Goal: Task Accomplishment & Management: Complete application form

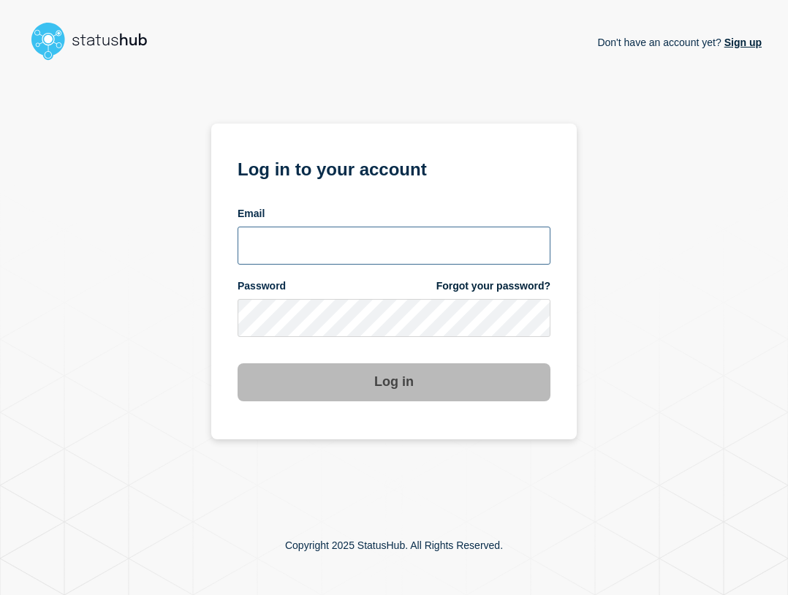
type input "[EMAIL_ADDRESS][PERSON_NAME][DOMAIN_NAME]"
click at [399, 258] on input "[EMAIL_ADDRESS][PERSON_NAME][DOMAIN_NAME]" at bounding box center [394, 246] width 313 height 38
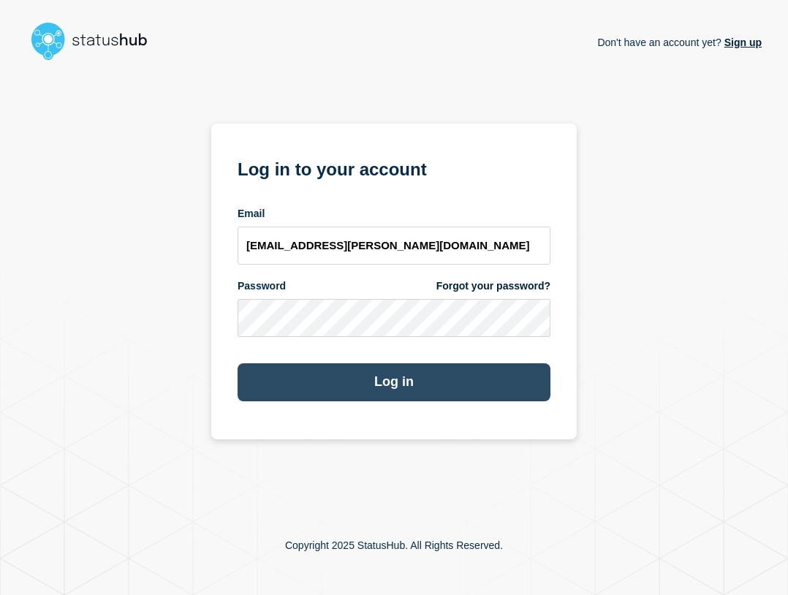
click at [445, 376] on button "Log in" at bounding box center [394, 382] width 313 height 38
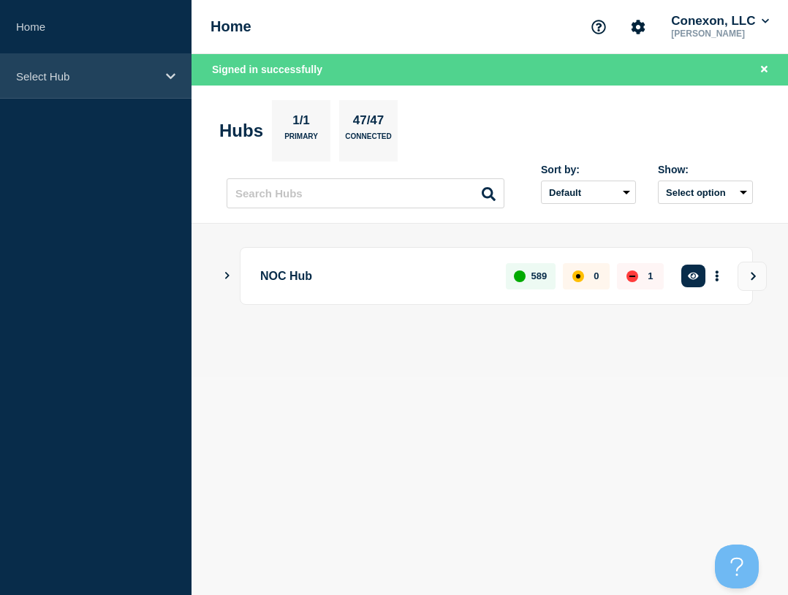
drag, startPoint x: 102, startPoint y: 88, endPoint x: 113, endPoint y: 94, distance: 12.8
click at [103, 88] on div "Select Hub" at bounding box center [96, 76] width 192 height 45
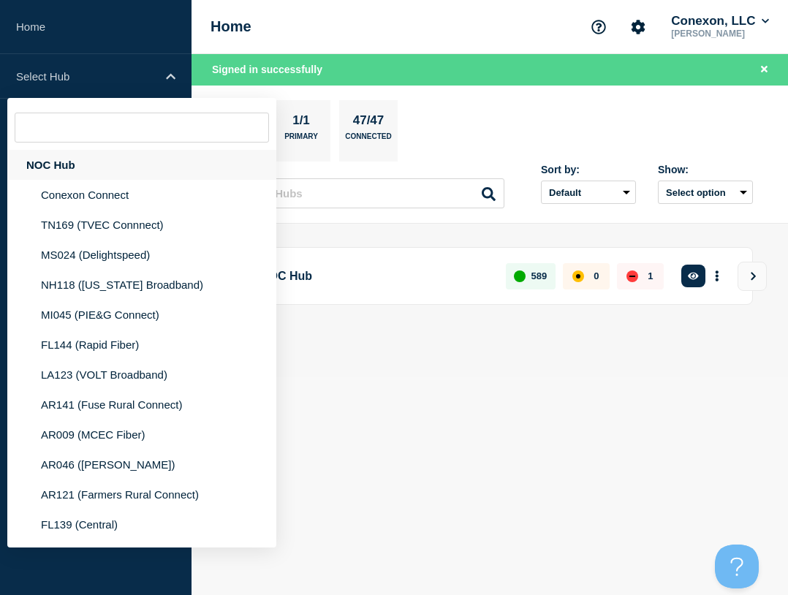
click at [129, 163] on div "NOC Hub" at bounding box center [141, 165] width 269 height 30
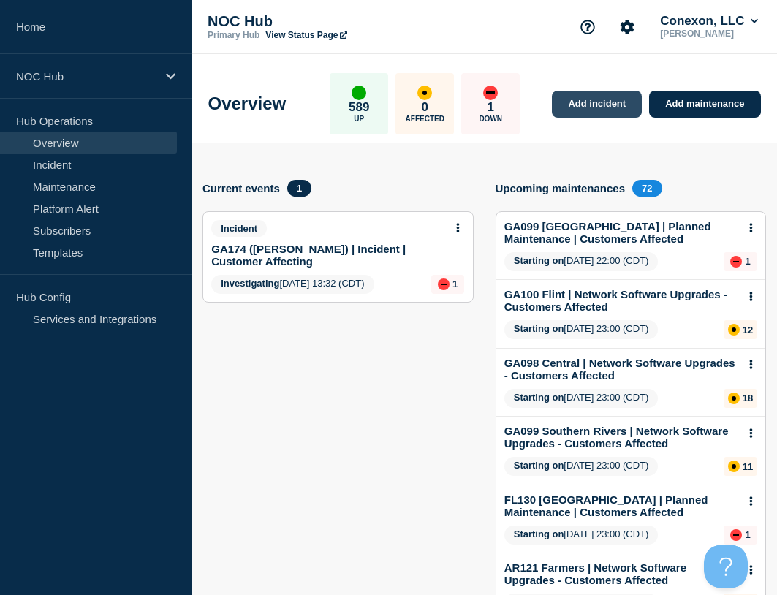
click at [592, 107] on link "Add incident" at bounding box center [597, 104] width 90 height 27
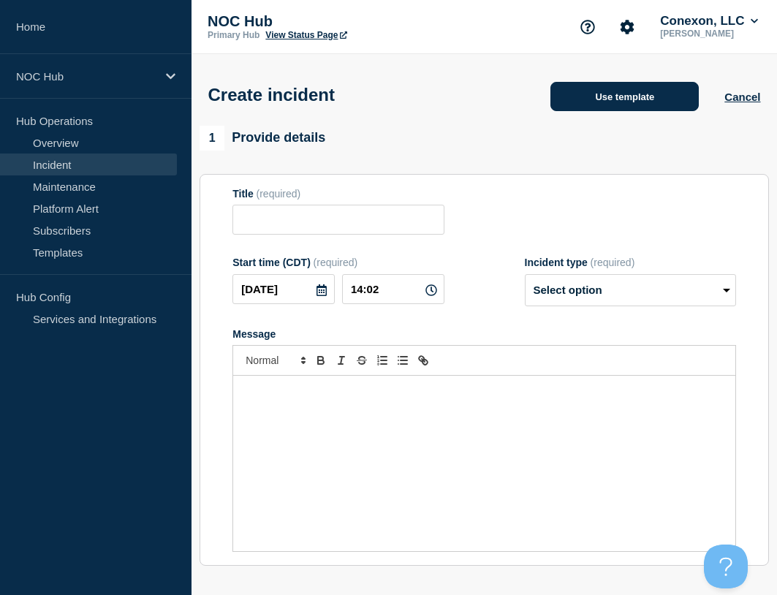
click at [613, 90] on button "Use template" at bounding box center [625, 96] width 148 height 29
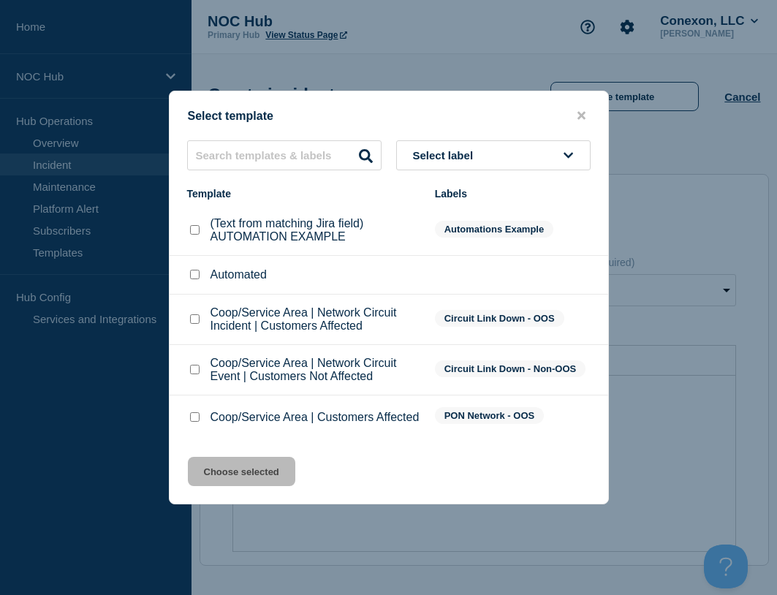
click at [197, 368] on input "Coop/Service Area | Network Circuit Event | Customers Not Affected checkbox" at bounding box center [195, 370] width 10 height 10
checkbox input "true"
click at [269, 466] on button "Choose selected" at bounding box center [241, 471] width 107 height 29
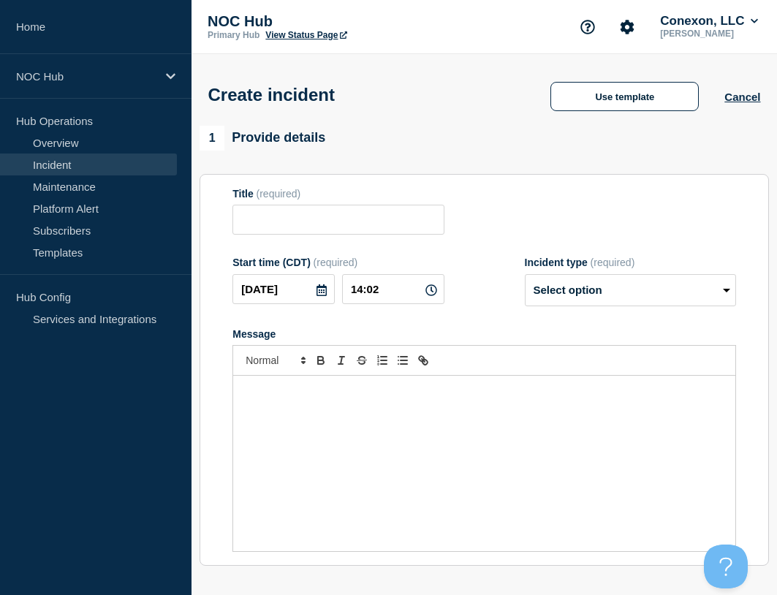
type input "Coop/Service Area | Network Circuit Event | Customers Not Affected"
select select "investigating"
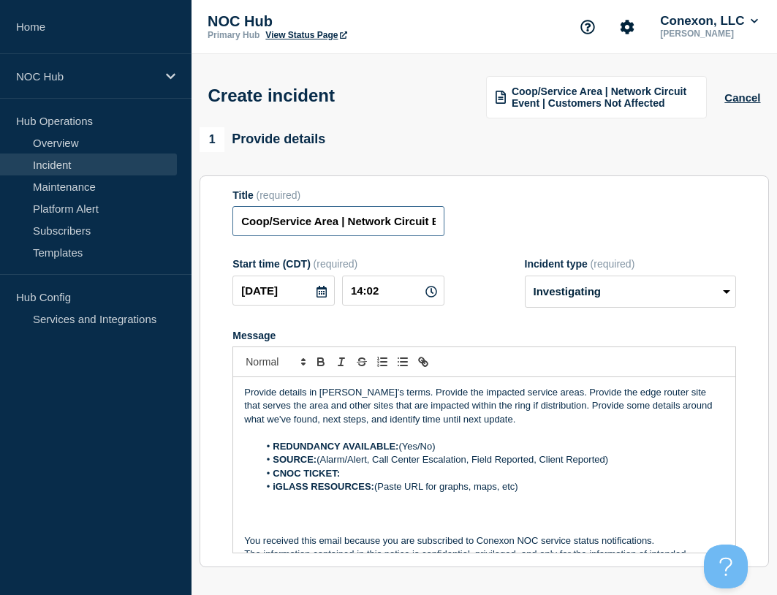
drag, startPoint x: 339, startPoint y: 222, endPoint x: 259, endPoint y: 210, distance: 80.7
click at [225, 226] on section "Title (required) Coop/Service Area | Network Circuit Event | Customers Not Affe…" at bounding box center [485, 371] width 570 height 393
type input "NH118 NewHampshire BB | Network Circuit Event | Customers Not Affected"
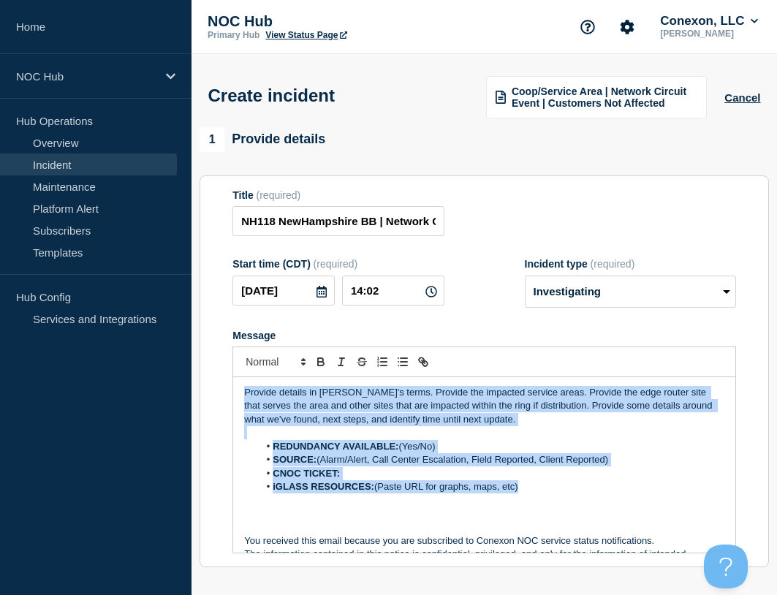
drag, startPoint x: 553, startPoint y: 488, endPoint x: 159, endPoint y: 348, distance: 418.1
click at [159, 348] on div "Home NOC Hub Hub Operations Overview Incident Maintenance Platform Alert Subscr…" at bounding box center [388, 511] width 777 height 1022
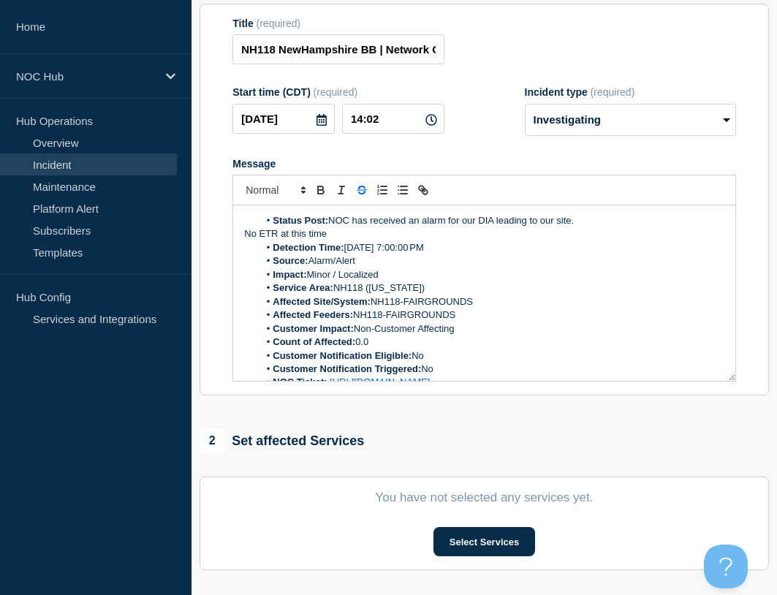
scroll to position [146, 0]
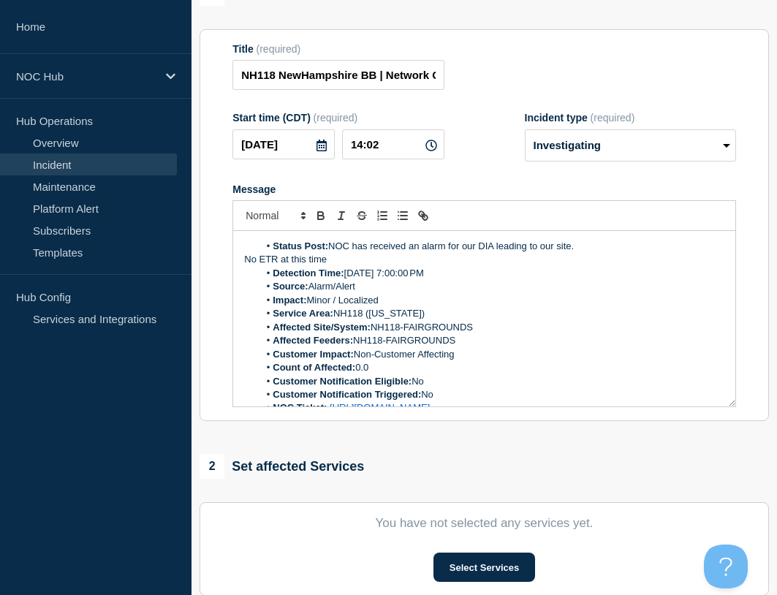
click at [352, 261] on p "No ETR at this time" at bounding box center [484, 259] width 480 height 13
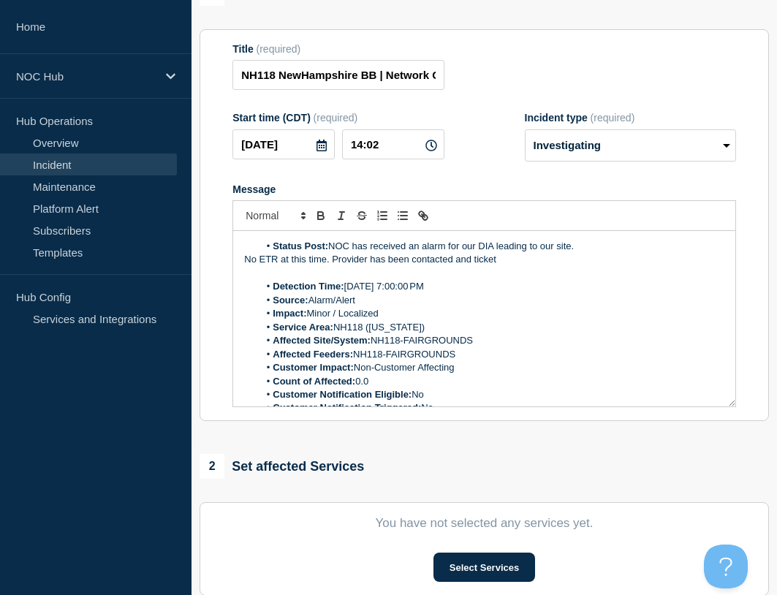
click at [517, 263] on p "No ETR at this time. Provider has been contacted and ticket" at bounding box center [484, 259] width 480 height 13
click at [505, 62] on div "Title (required) NH118 NewHampshire BB | Network Circuit Event | Customers Not …" at bounding box center [485, 67] width 504 height 48
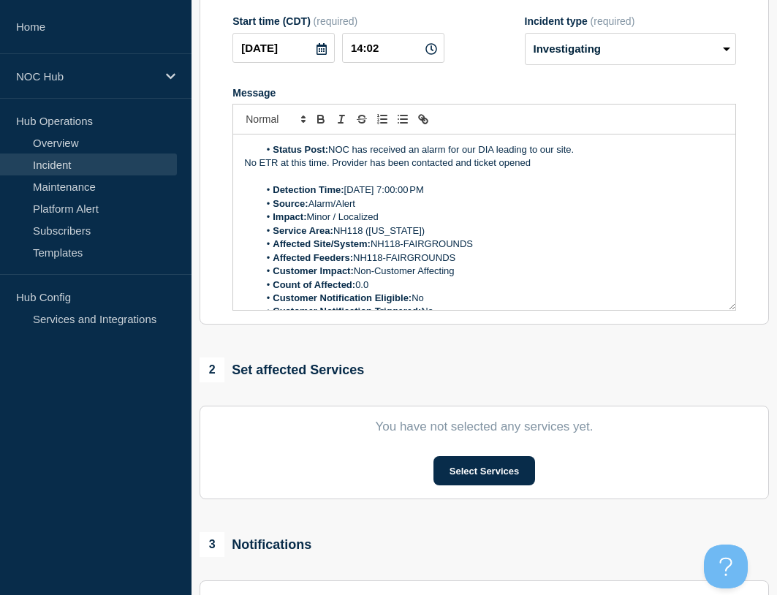
scroll to position [429, 0]
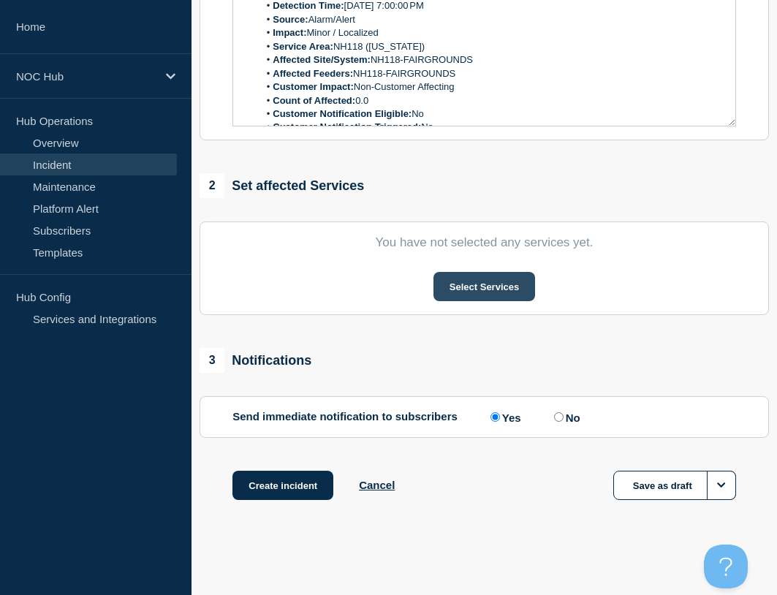
click at [500, 281] on button "Select Services" at bounding box center [485, 286] width 102 height 29
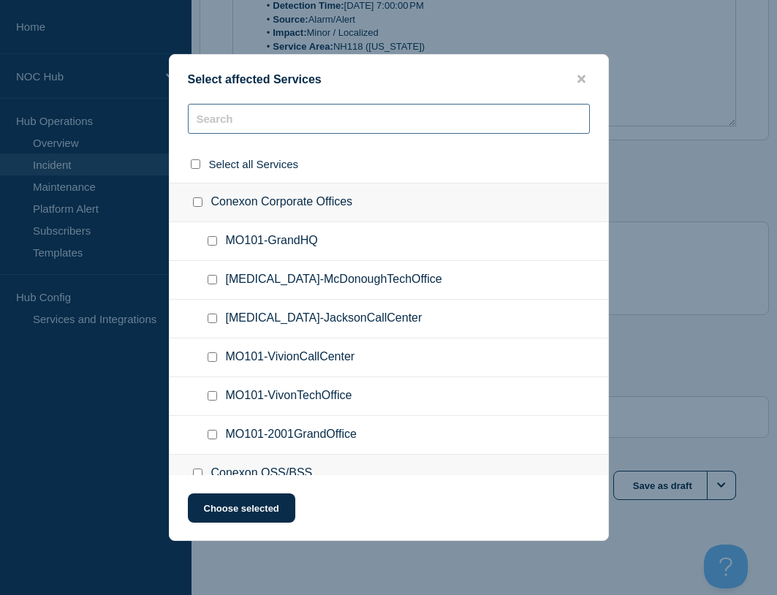
click at [242, 109] on input "text" at bounding box center [389, 119] width 402 height 30
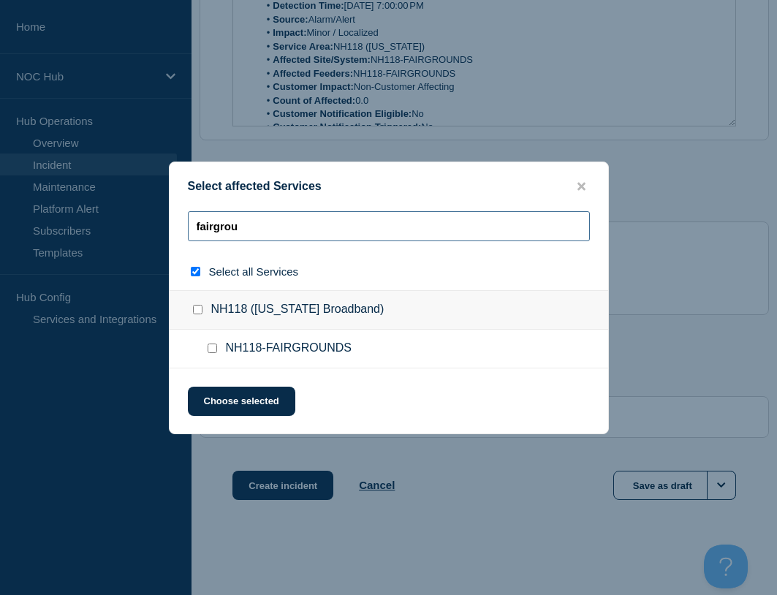
type input "fairgrouj"
checkbox input "true"
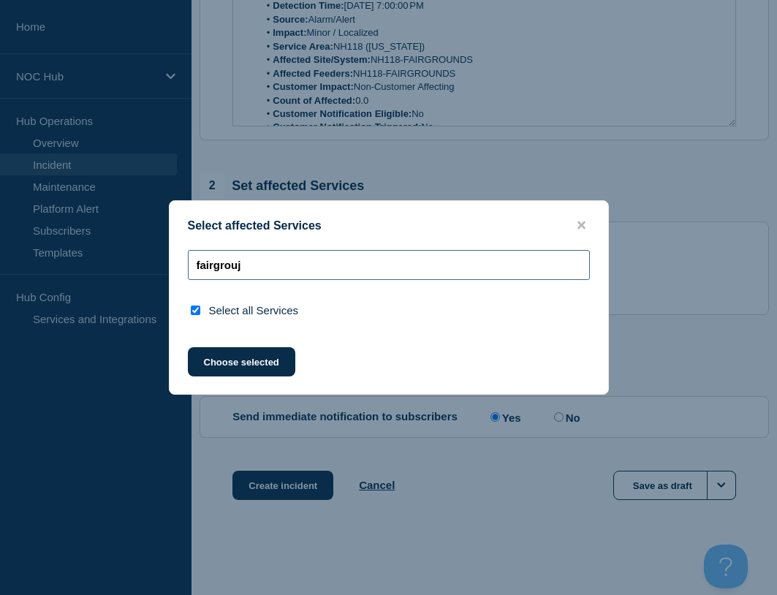
type input "fairgrou"
checkbox input "false"
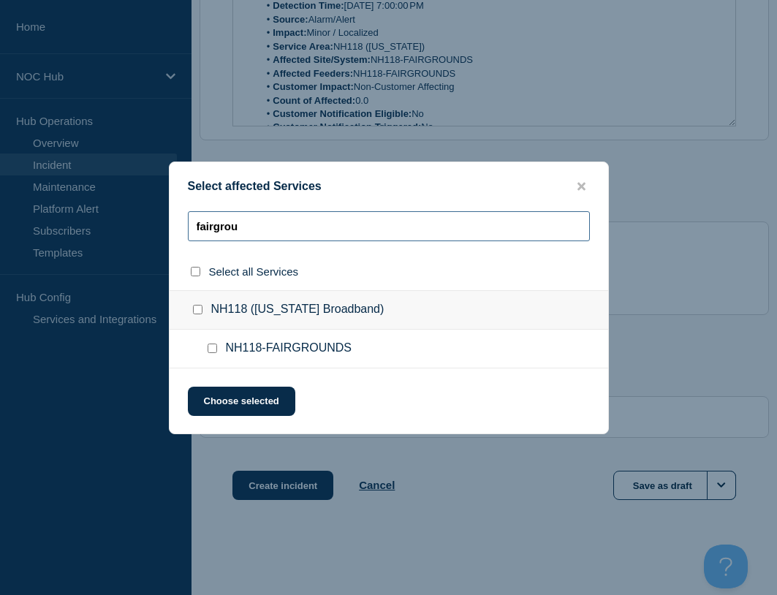
type input "fairgrou"
click at [214, 349] on input "NH118-FAIRGROUNDS checkbox" at bounding box center [213, 349] width 10 height 10
checkbox input "true"
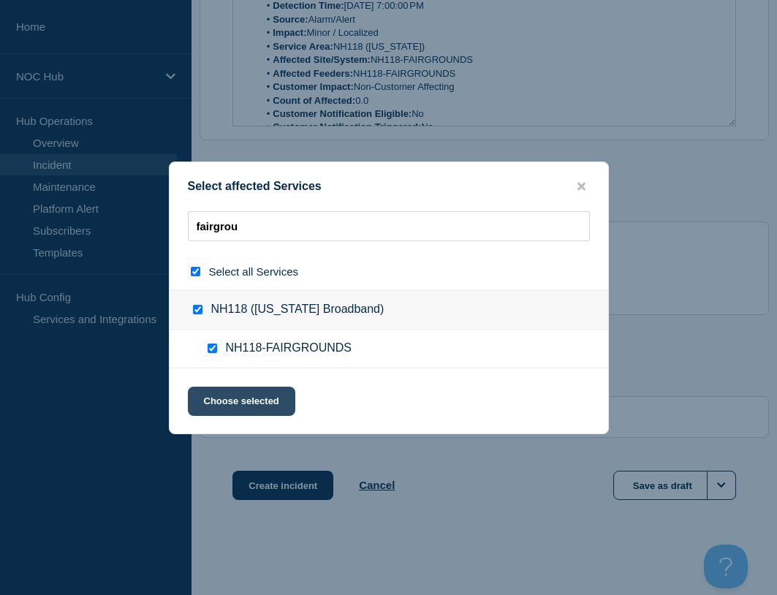
click at [288, 401] on button "Choose selected" at bounding box center [241, 401] width 107 height 29
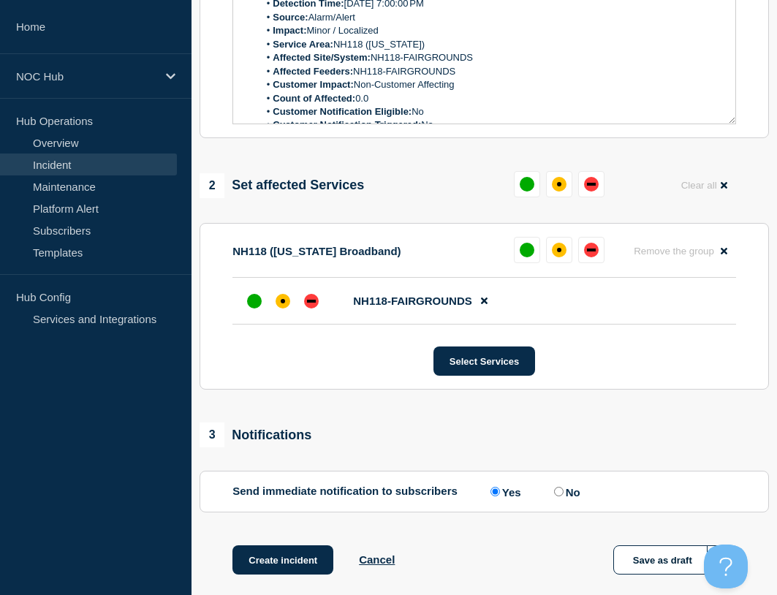
click at [268, 311] on div at bounding box center [282, 301] width 83 height 26
click at [263, 311] on div at bounding box center [254, 301] width 26 height 26
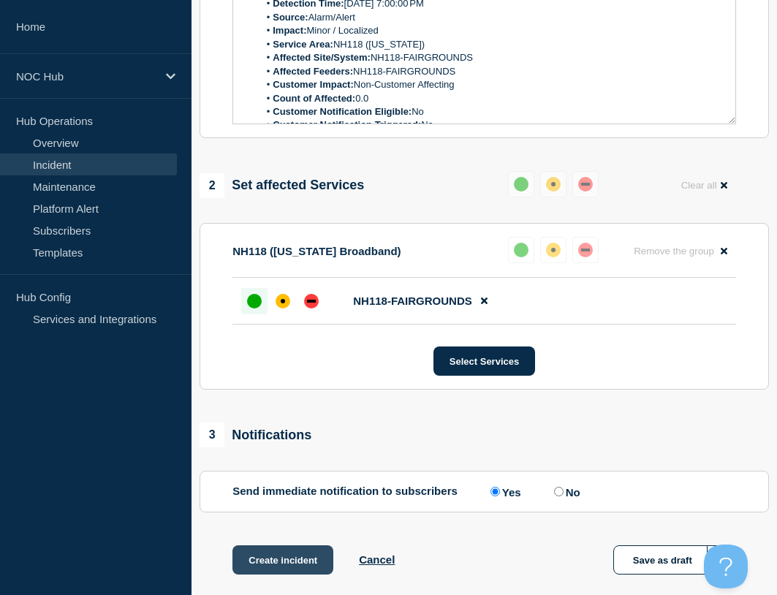
click at [312, 556] on button "Create incident" at bounding box center [283, 559] width 101 height 29
